Goal: Obtain resource: Obtain resource

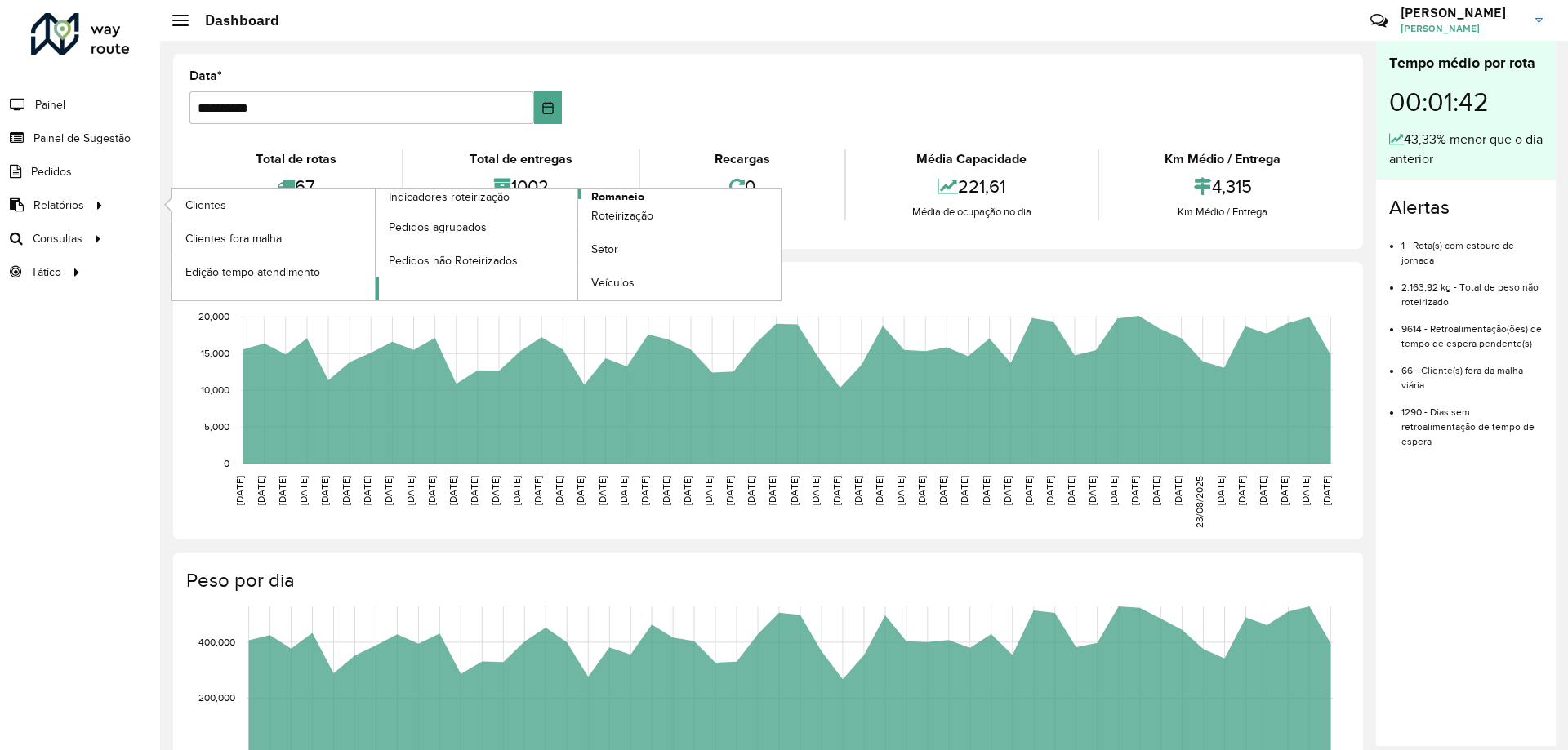
click at [601, 191] on span "Romaneio" at bounding box center [617, 197] width 53 height 17
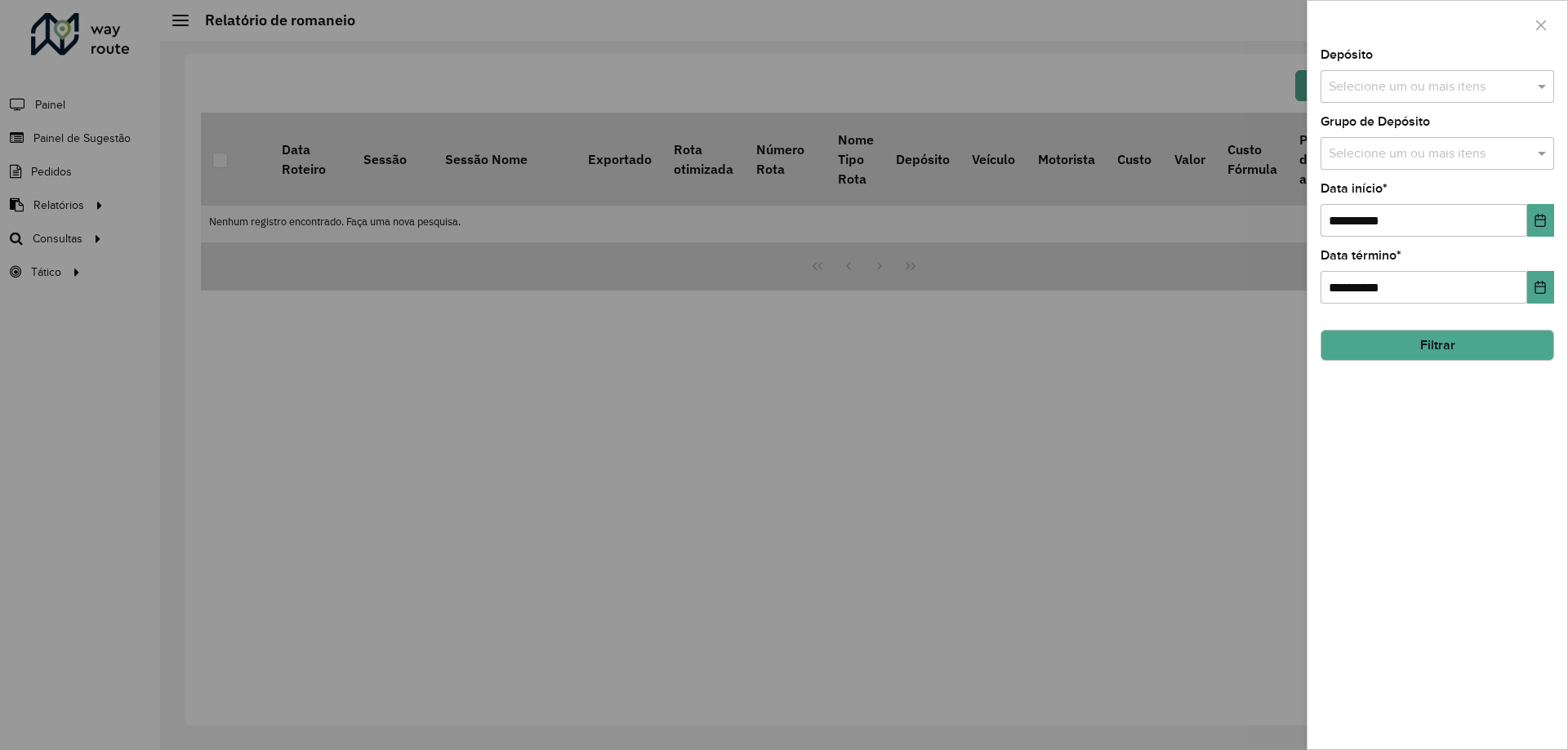
click at [1438, 94] on input "text" at bounding box center [1429, 87] width 209 height 20
click at [1431, 160] on div "CDD Santa Luzia" at bounding box center [1437, 169] width 232 height 28
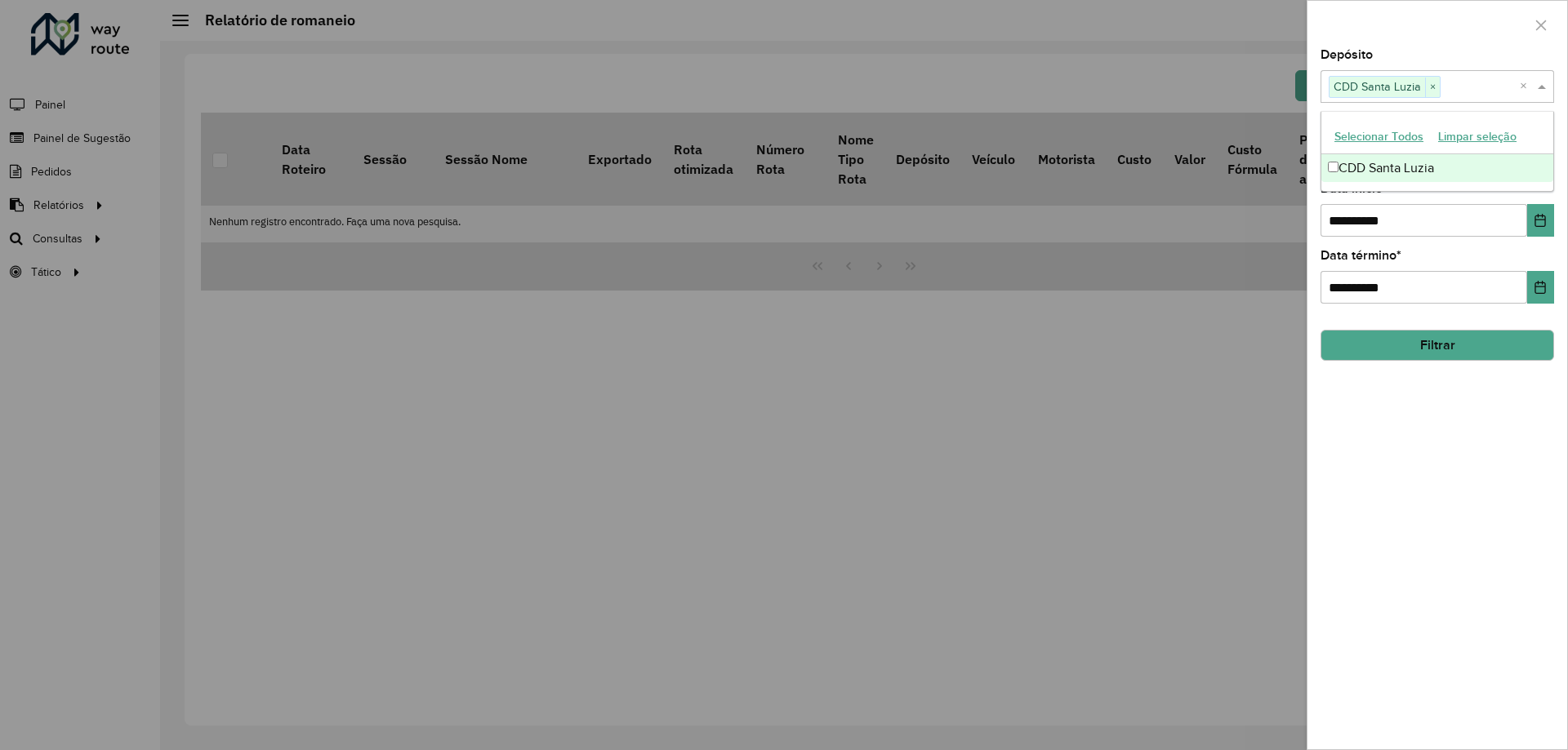
click at [1414, 22] on div at bounding box center [1437, 24] width 260 height 48
click at [1433, 156] on input "text" at bounding box center [1429, 154] width 209 height 20
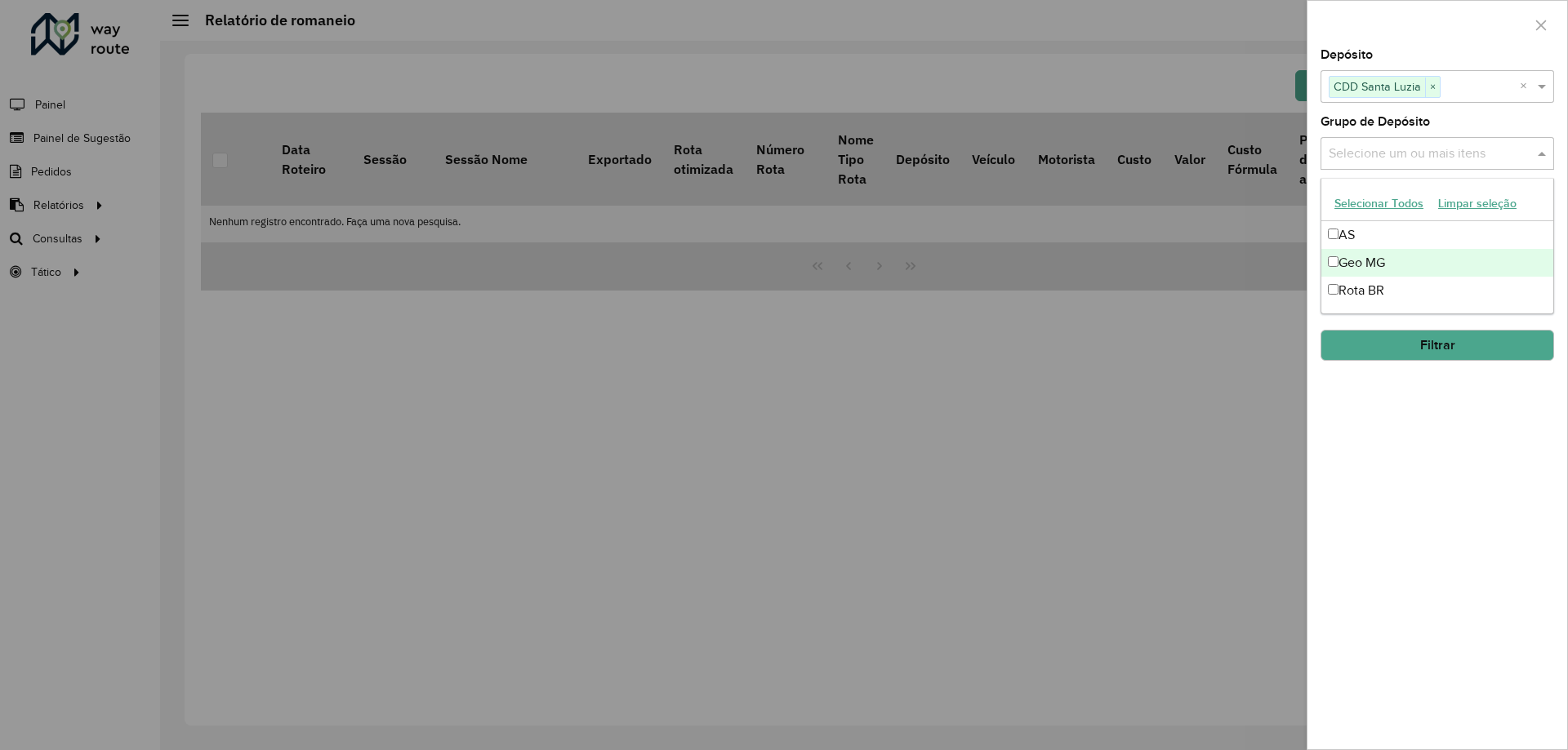
click at [1390, 260] on div "Geo MG" at bounding box center [1437, 263] width 232 height 28
click at [1419, 431] on div "**********" at bounding box center [1437, 399] width 260 height 700
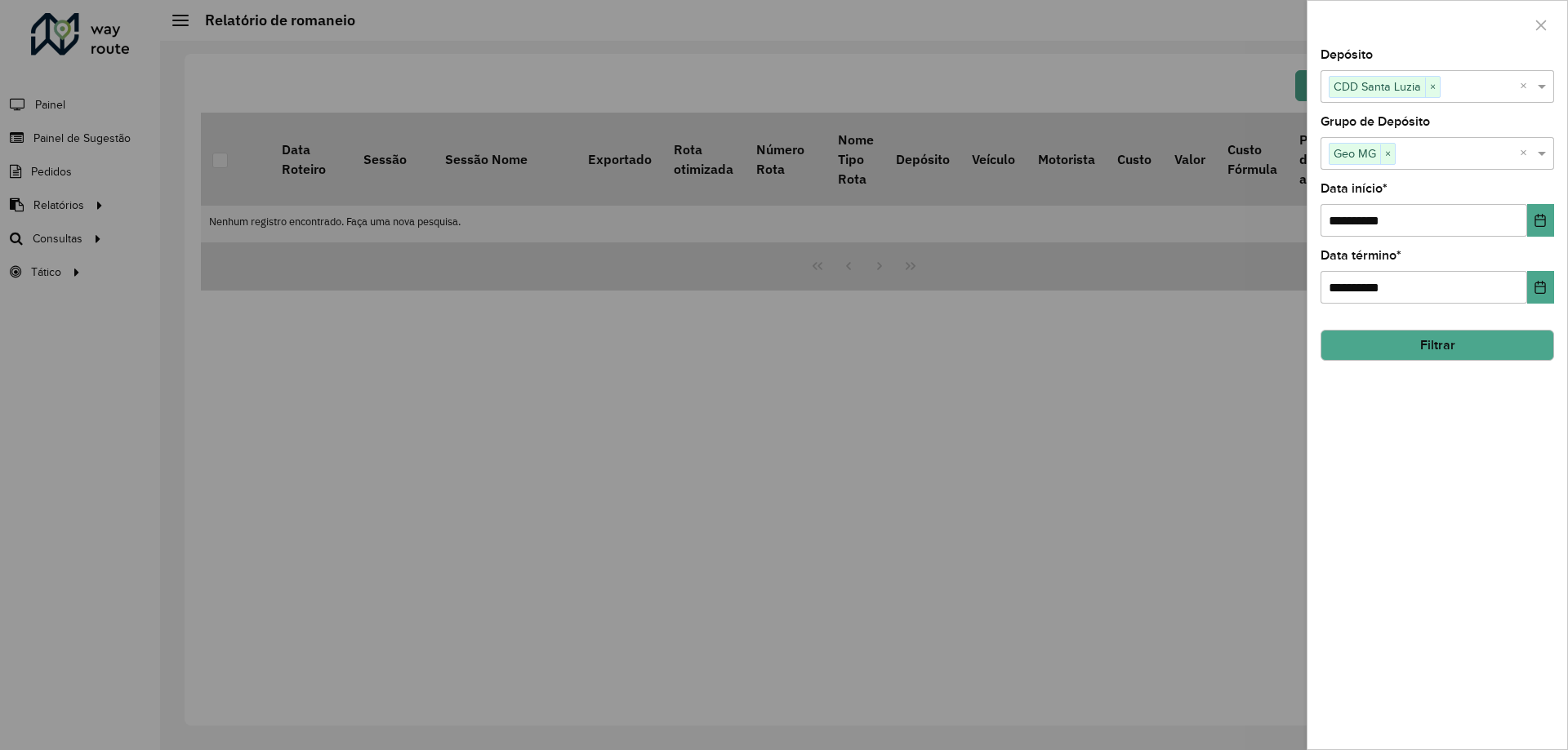
click at [1439, 343] on button "Filtrar" at bounding box center [1437, 346] width 234 height 31
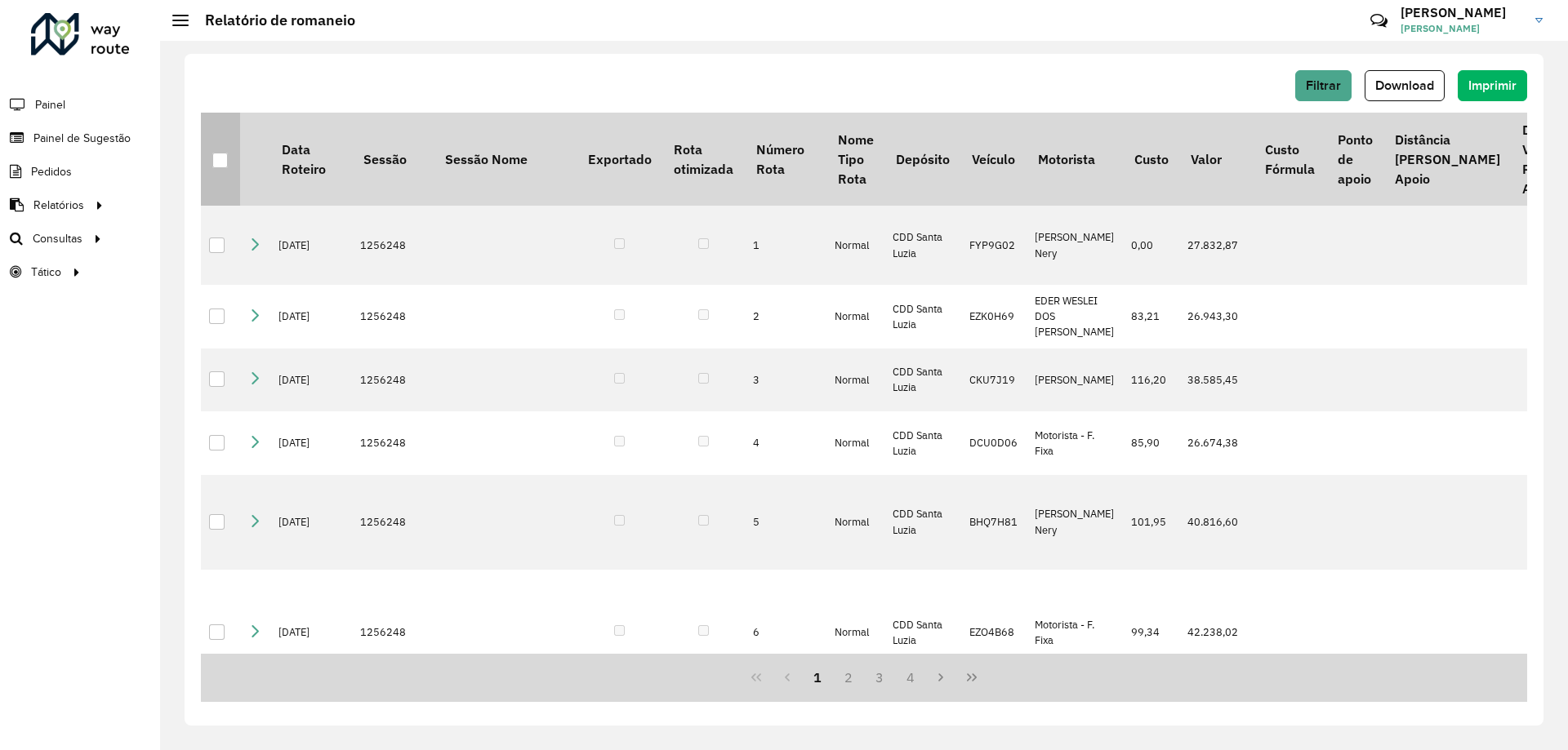
click at [223, 163] on div at bounding box center [220, 161] width 16 height 16
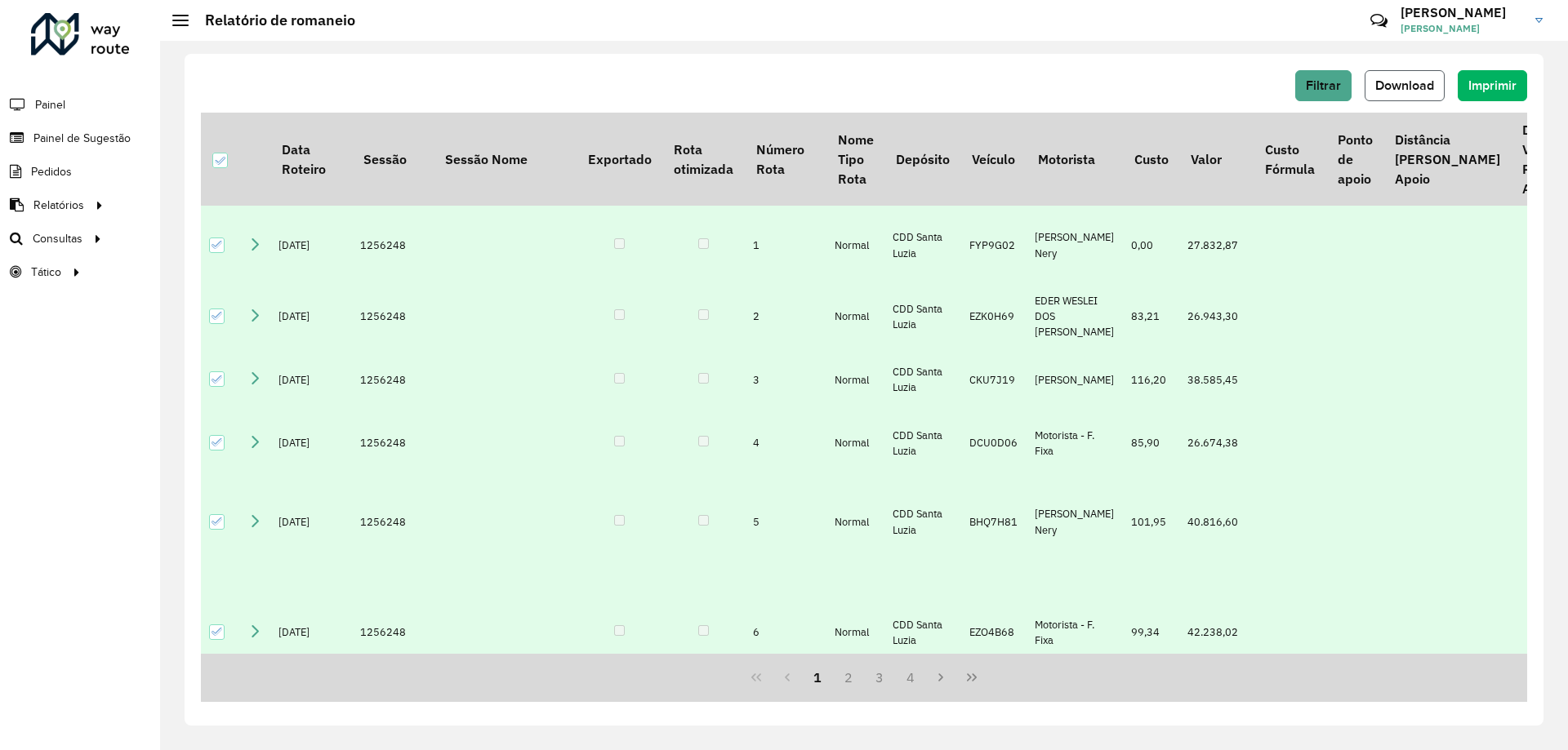
click at [1405, 78] on span "Download" at bounding box center [1405, 85] width 59 height 14
